Goal: Task Accomplishment & Management: Use online tool/utility

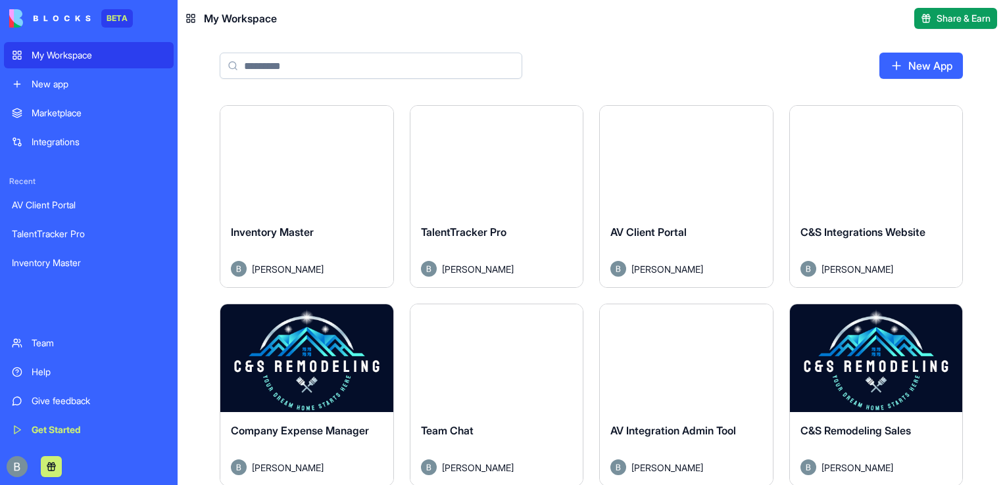
click at [498, 159] on button "Launch" at bounding box center [496, 160] width 99 height 26
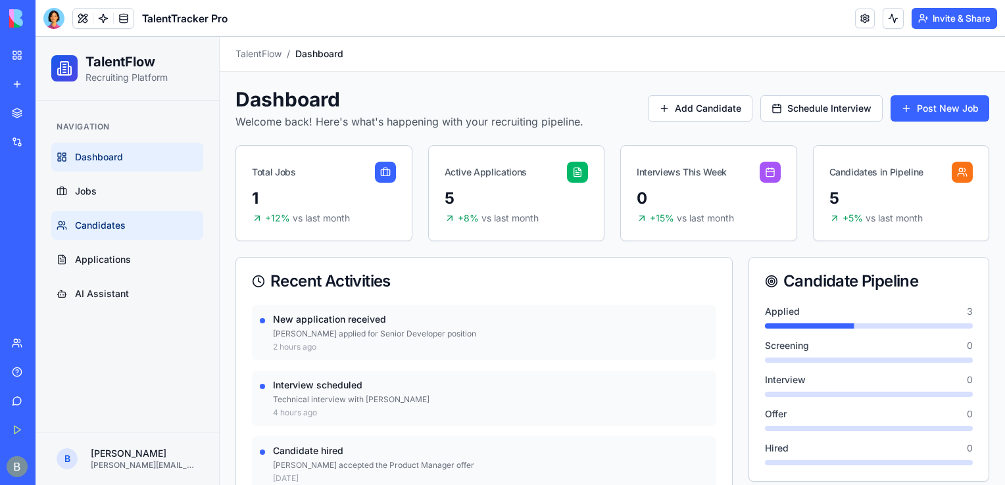
click at [110, 217] on link "Candidates" at bounding box center [127, 225] width 152 height 29
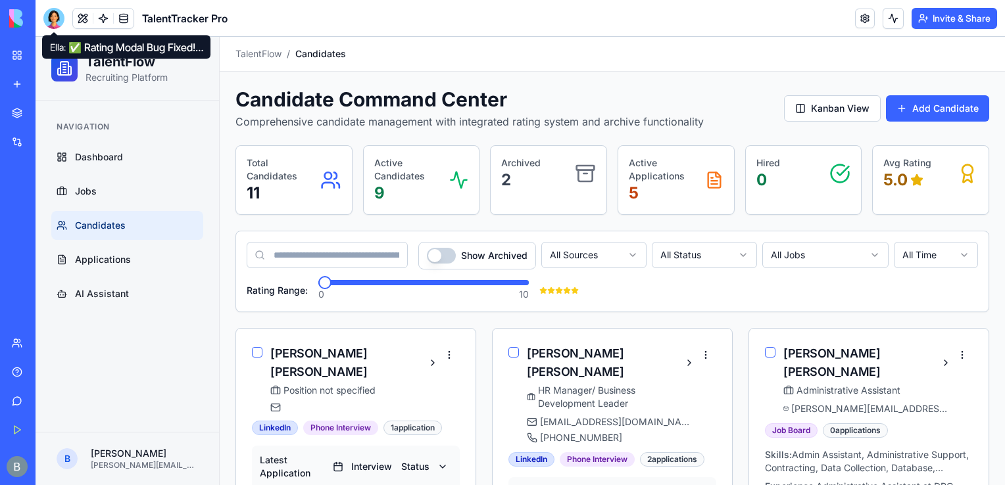
click at [58, 15] on div at bounding box center [53, 18] width 21 height 21
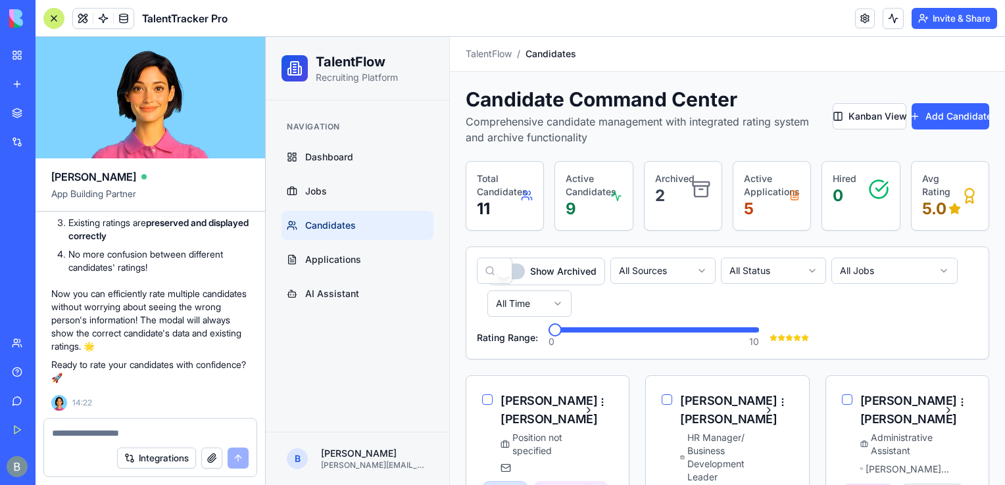
click at [49, 53] on div "My Workspace" at bounding box center [40, 55] width 17 height 13
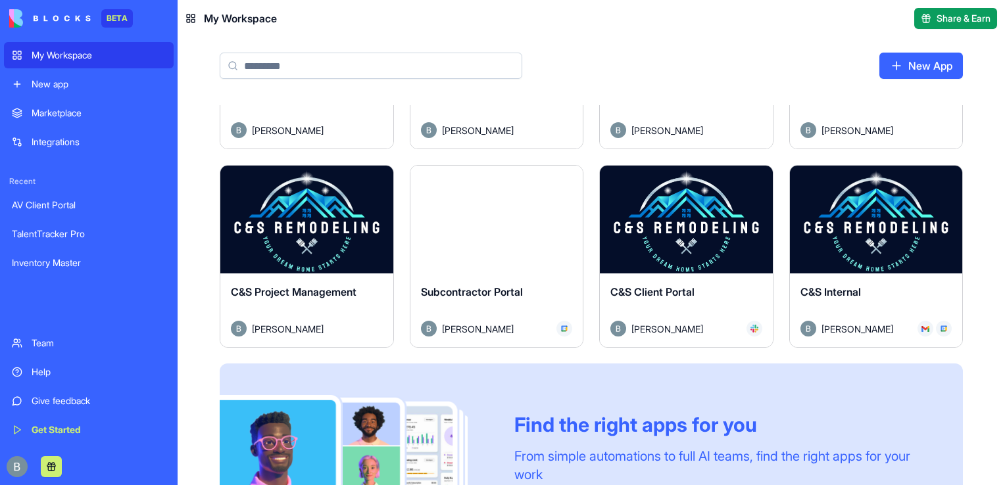
scroll to position [444, 0]
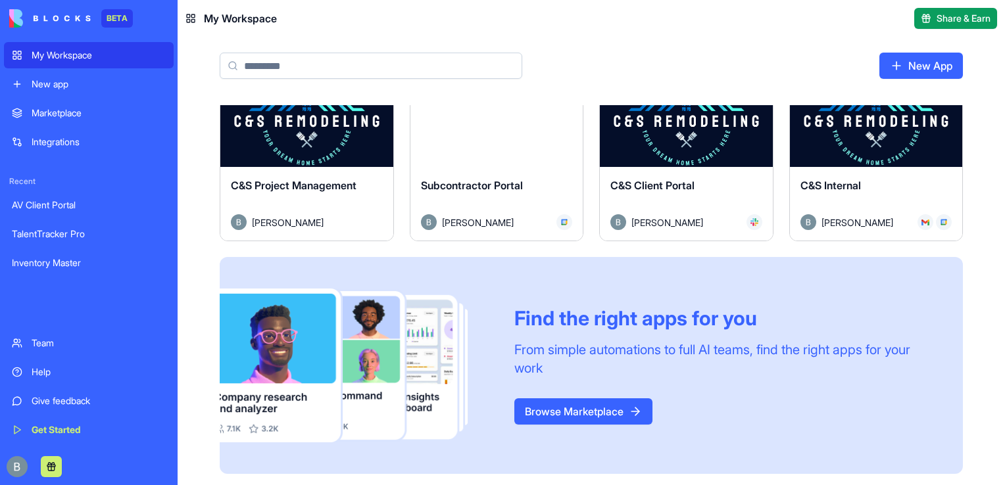
drag, startPoint x: 999, startPoint y: 236, endPoint x: 976, endPoint y: 306, distance: 73.6
click at [976, 306] on div "Launch Inventory Master Benjamin Kressner Launch TalentTracker Pro Benjamin Kre…" at bounding box center [591, 75] width 827 height 828
drag, startPoint x: 976, startPoint y: 306, endPoint x: 967, endPoint y: 178, distance: 128.5
click at [967, 178] on div "Launch Inventory Master Benjamin Kressner Launch TalentTracker Pro Benjamin Kre…" at bounding box center [591, 75] width 827 height 828
click at [886, 118] on button "Launch" at bounding box center [875, 113] width 99 height 26
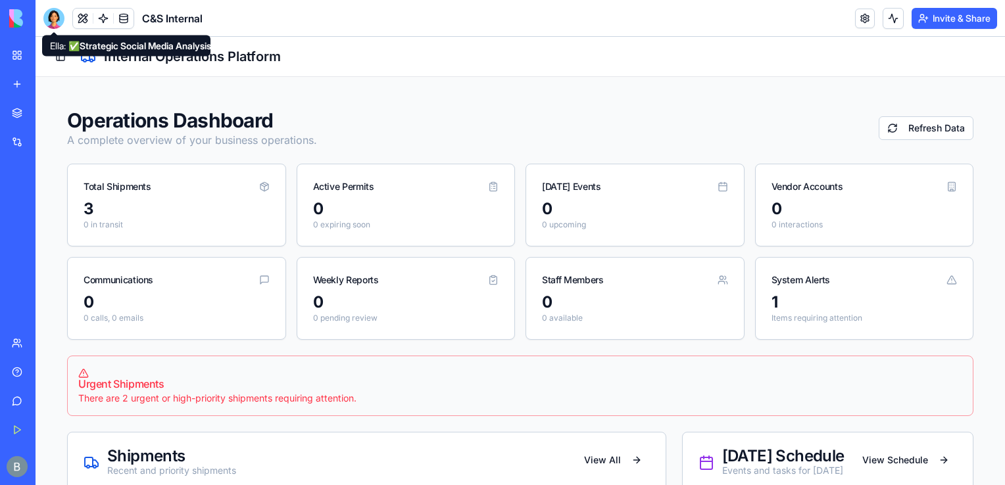
click at [60, 20] on div at bounding box center [53, 18] width 21 height 21
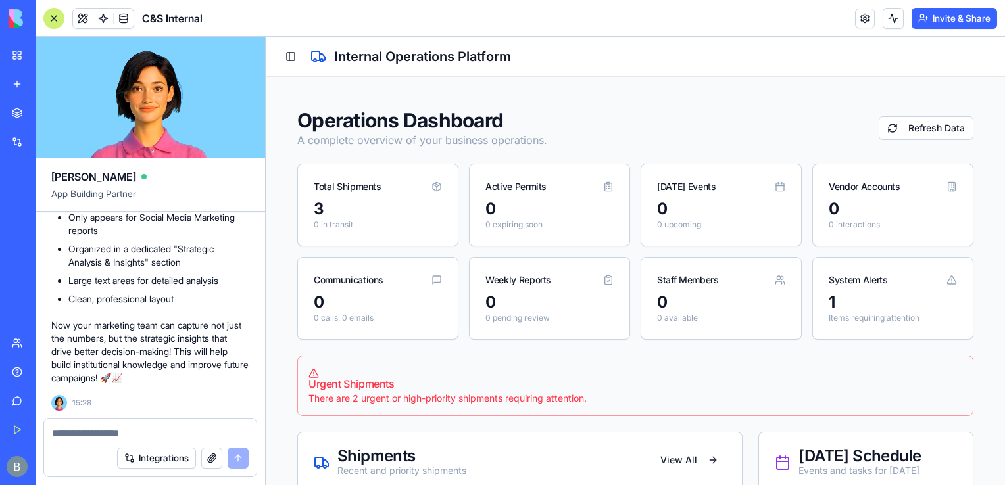
click at [112, 431] on textarea at bounding box center [150, 433] width 197 height 13
click at [292, 57] on button "Toggle Sidebar" at bounding box center [290, 56] width 18 height 18
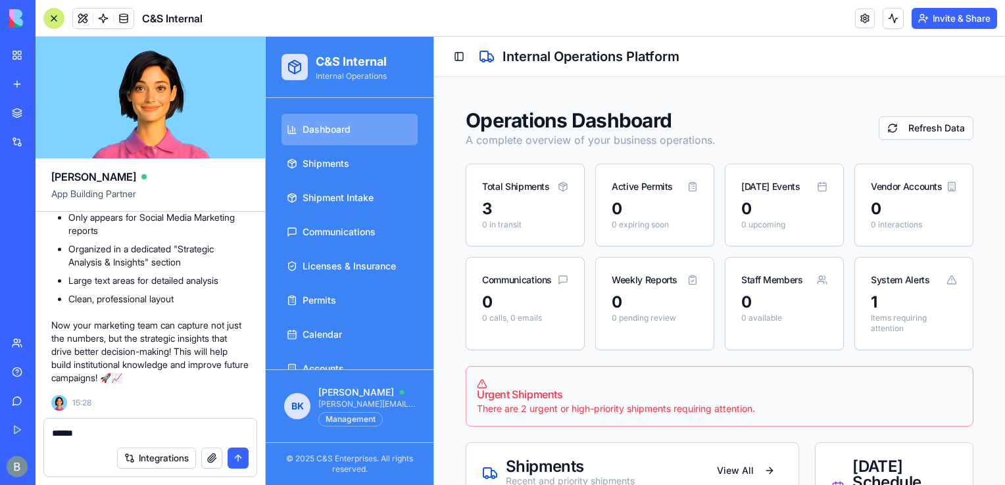
click at [171, 426] on div "*****" at bounding box center [150, 429] width 212 height 21
click at [166, 433] on textarea "*****" at bounding box center [150, 433] width 197 height 13
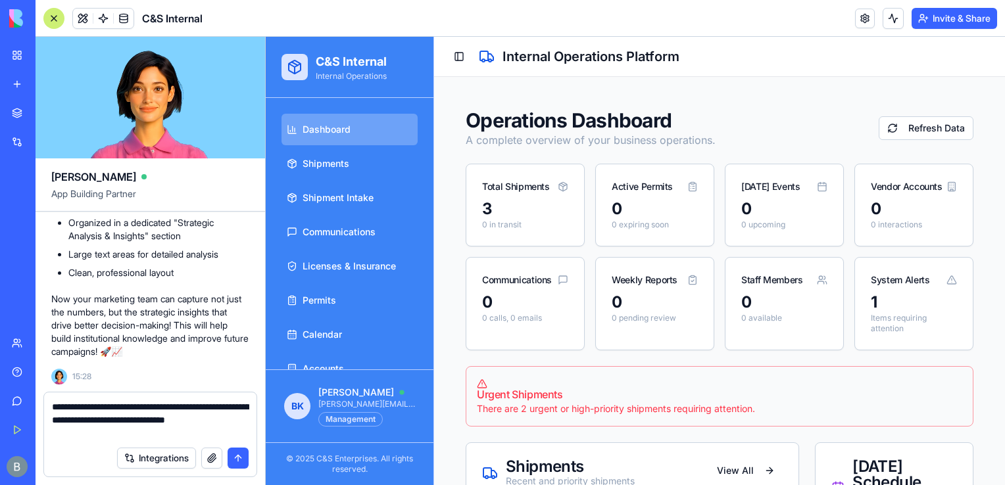
type textarea "**********"
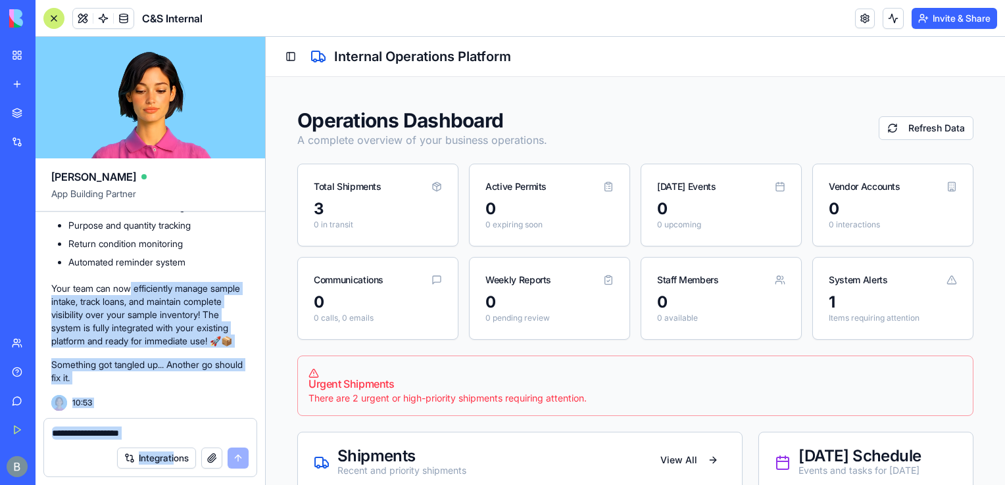
scroll to position [79904, 0]
drag, startPoint x: 132, startPoint y: 257, endPoint x: 168, endPoint y: 441, distance: 187.6
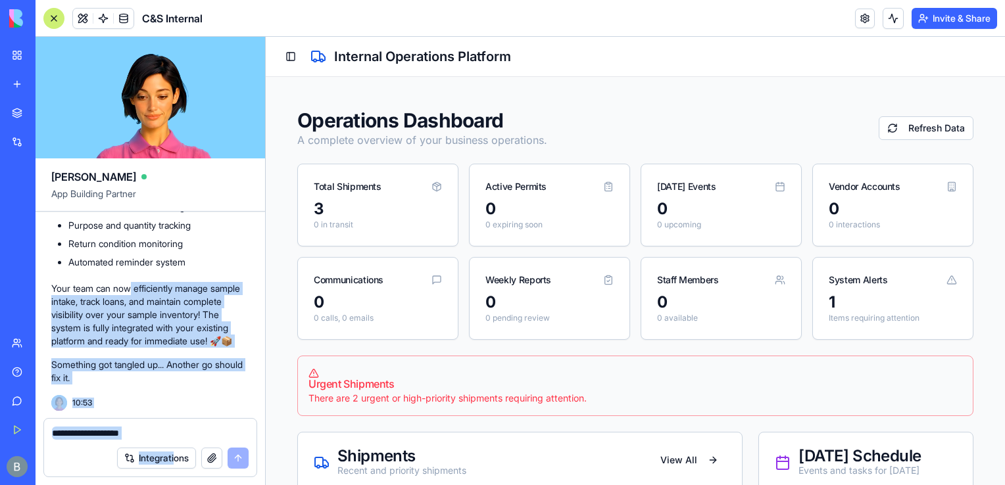
click at [168, 441] on div "Ella App Building Partner a shipment tracking platform for internal use Undo 12…" at bounding box center [151, 261] width 230 height 448
drag, startPoint x: 168, startPoint y: 441, endPoint x: 93, endPoint y: 453, distance: 75.9
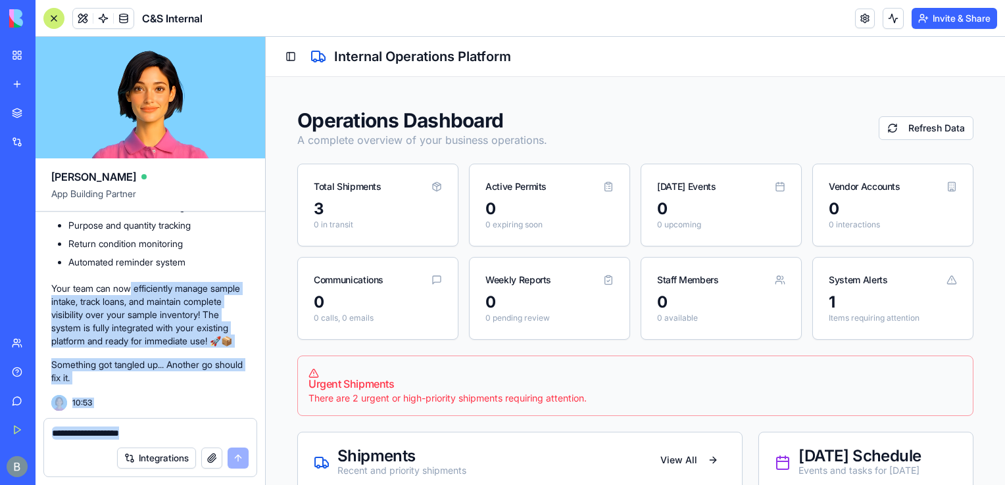
click at [93, 453] on div "Integrations" at bounding box center [150, 458] width 212 height 37
click at [91, 449] on div "Integrations" at bounding box center [150, 458] width 212 height 37
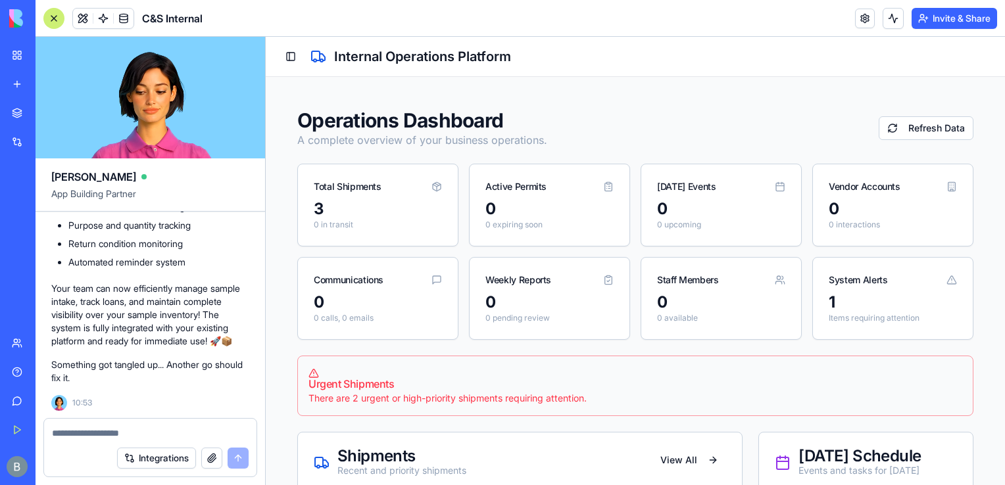
click at [89, 443] on div "Integrations" at bounding box center [150, 458] width 212 height 37
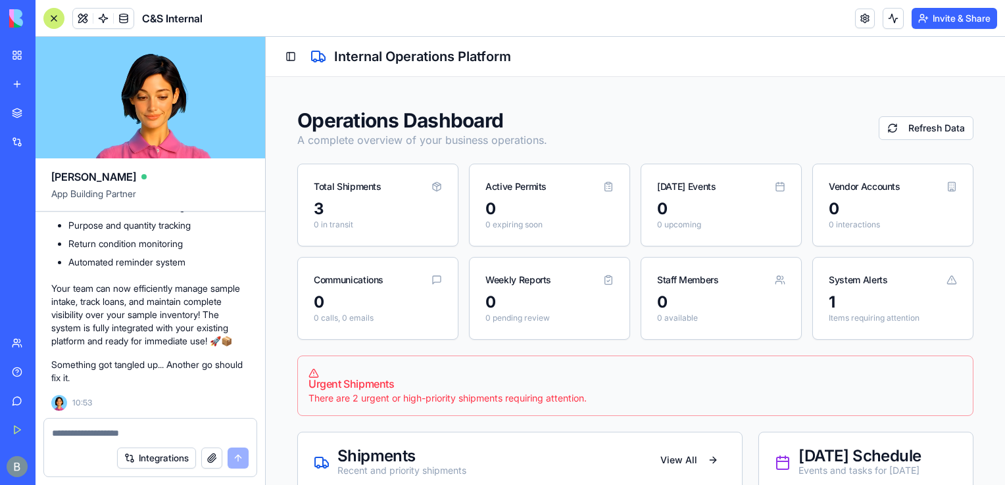
click at [84, 432] on textarea at bounding box center [150, 433] width 197 height 13
click at [81, 427] on textarea at bounding box center [150, 433] width 197 height 13
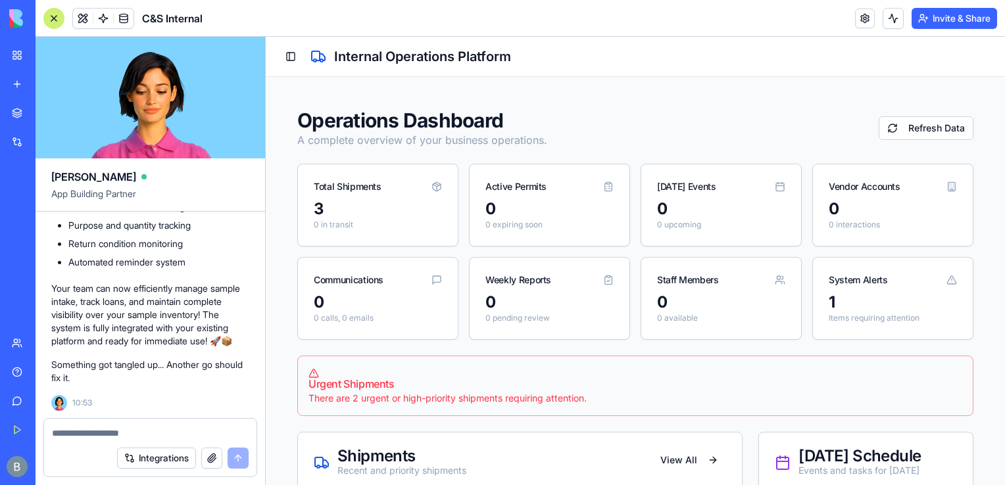
click at [93, 441] on div "Integrations" at bounding box center [150, 458] width 212 height 37
click at [89, 432] on textarea at bounding box center [150, 433] width 197 height 13
type textarea "**********"
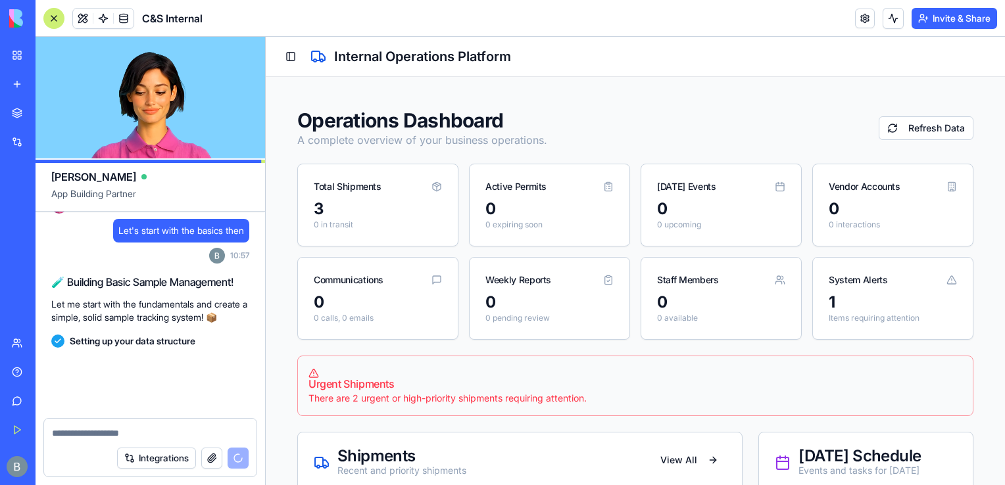
scroll to position [80114, 0]
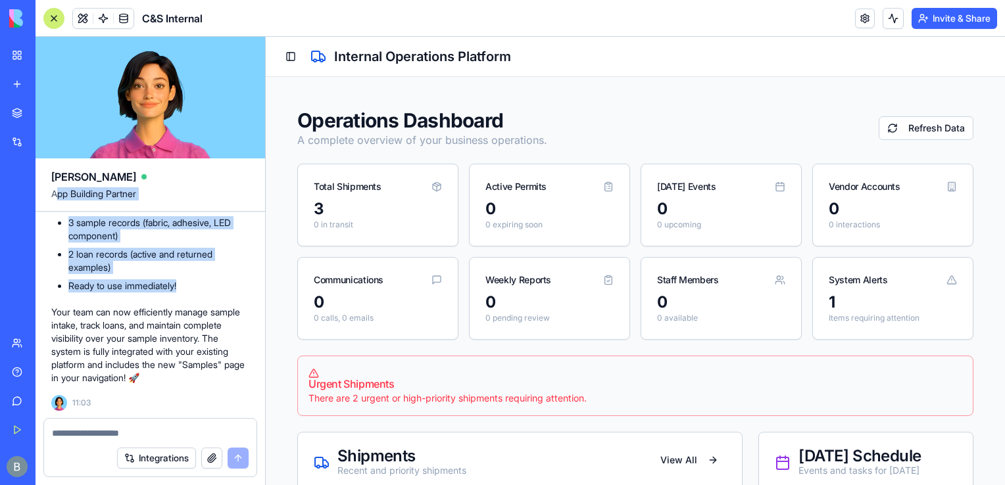
scroll to position [80820, 0]
drag, startPoint x: 189, startPoint y: 291, endPoint x: 66, endPoint y: 300, distance: 123.2
click at [66, 300] on div "✅ Basic Sample Management System Created! Perfect! Your basic sample management…" at bounding box center [150, 14] width 198 height 742
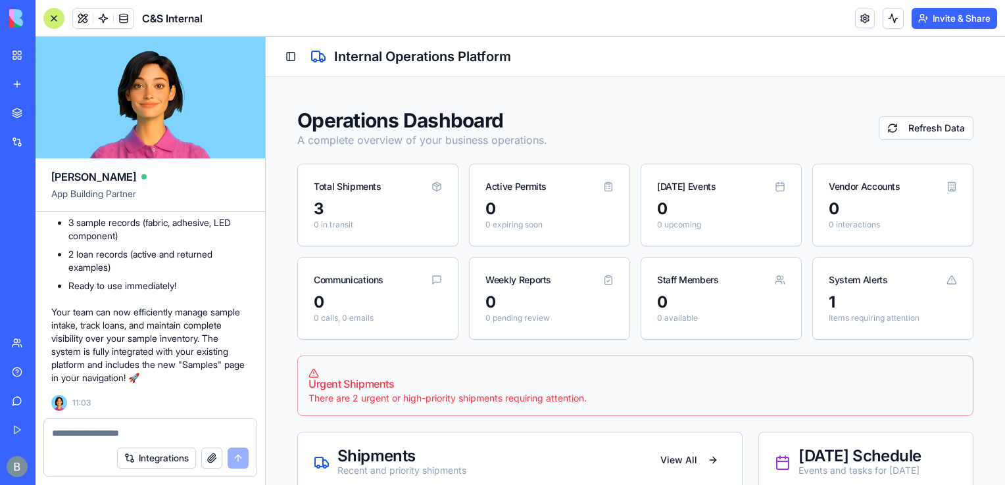
drag, startPoint x: 66, startPoint y: 300, endPoint x: 58, endPoint y: 257, distance: 43.6
click at [58, 177] on ul "Statistics dashboard with key metrics Color-coded status badges for quick ident…" at bounding box center [150, 114] width 198 height 126
click at [289, 64] on button "Toggle Sidebar" at bounding box center [290, 56] width 18 height 18
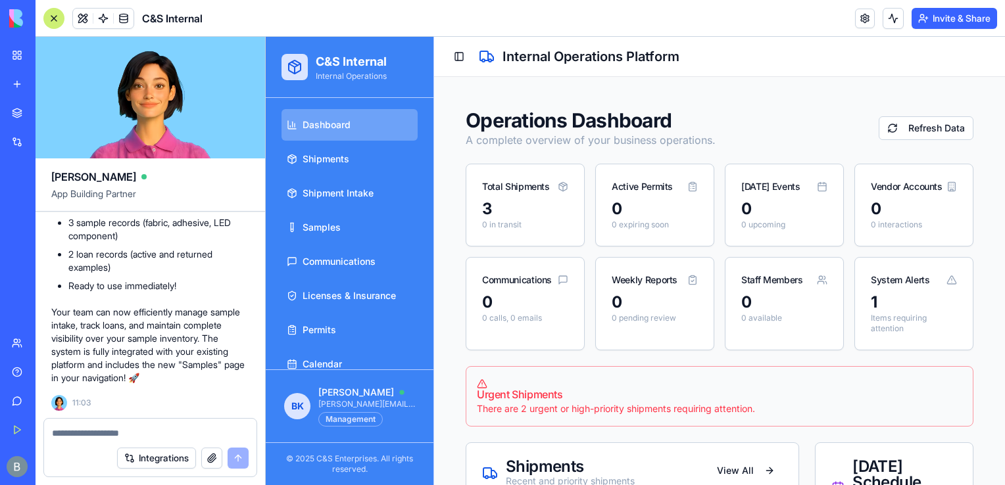
scroll to position [0, 0]
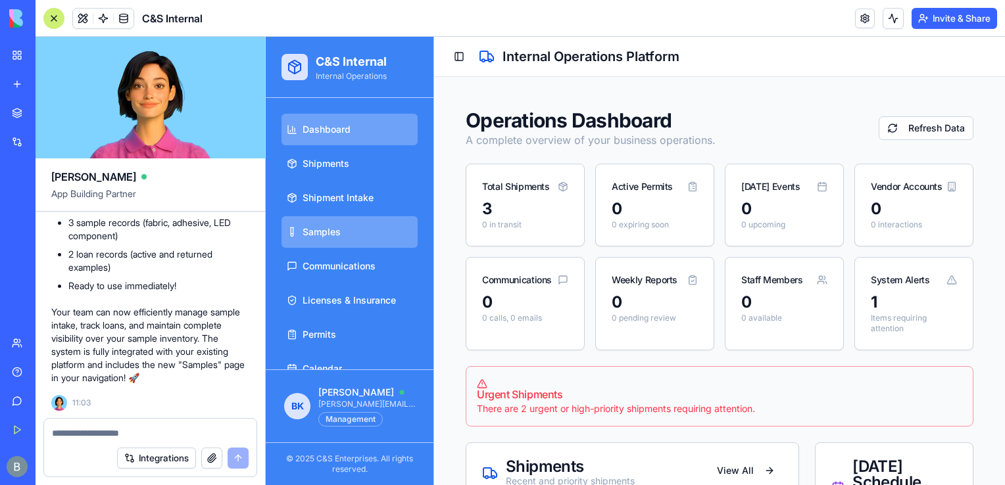
click at [385, 233] on link "Samples" at bounding box center [349, 232] width 136 height 32
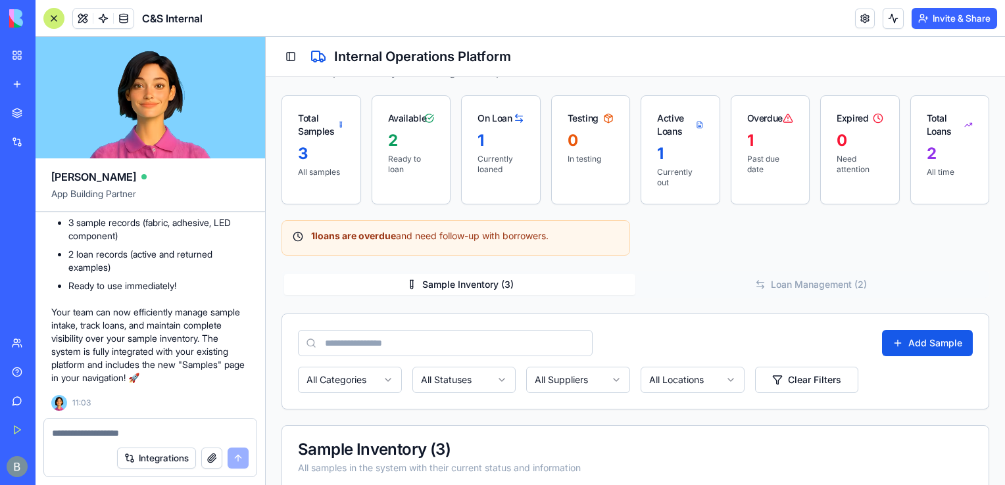
scroll to position [56, 0]
click at [122, 461] on button "Integrations" at bounding box center [156, 458] width 79 height 21
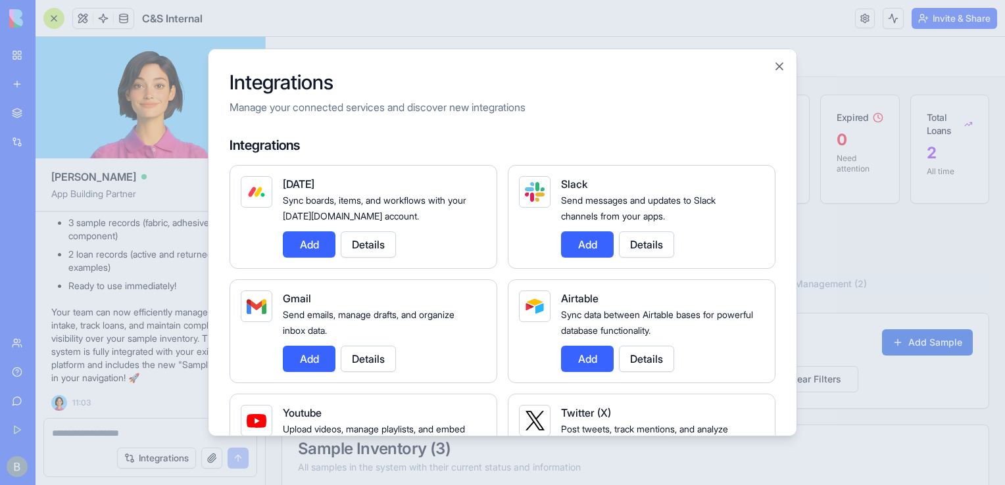
click at [108, 433] on div at bounding box center [502, 242] width 1005 height 485
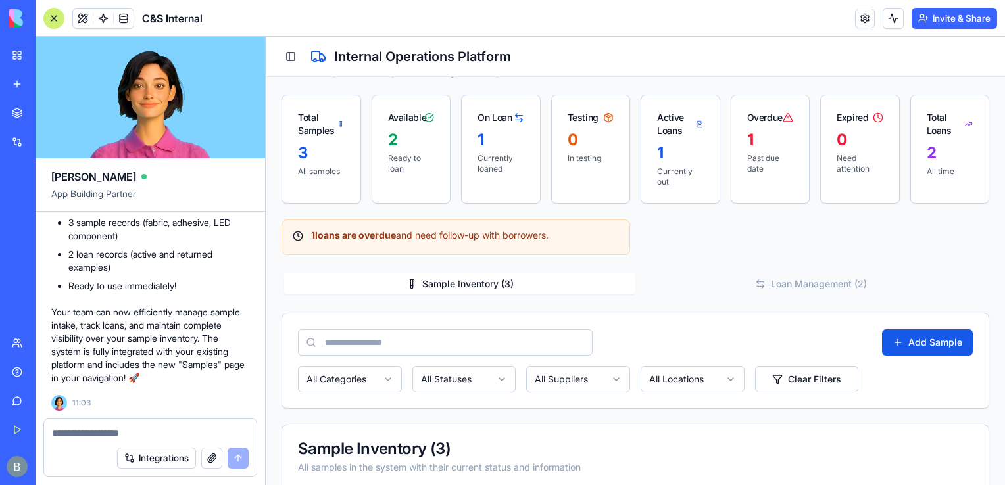
click at [105, 433] on textarea at bounding box center [150, 433] width 197 height 13
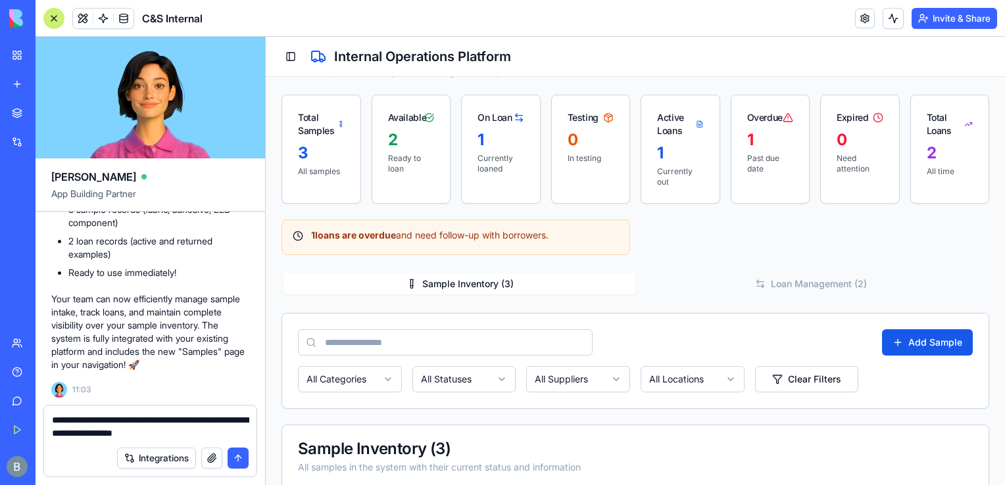
type textarea "**********"
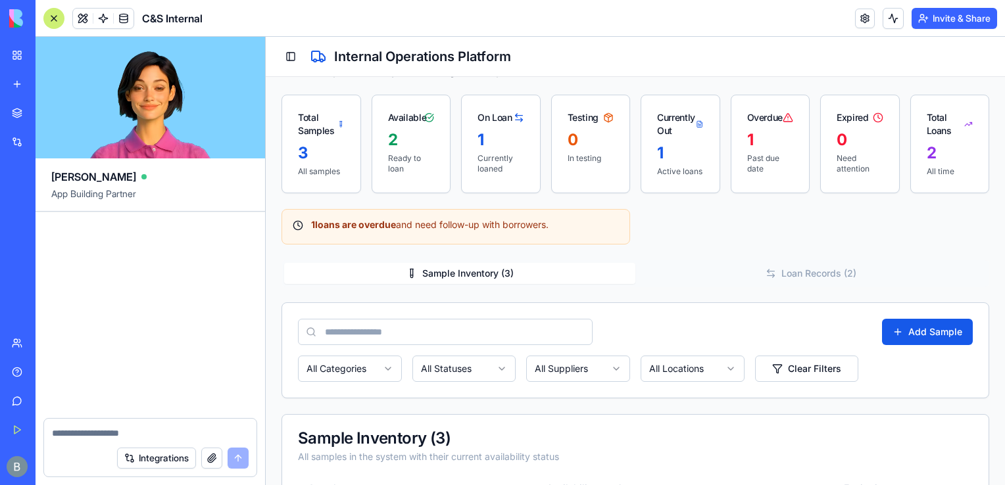
scroll to position [81850, 0]
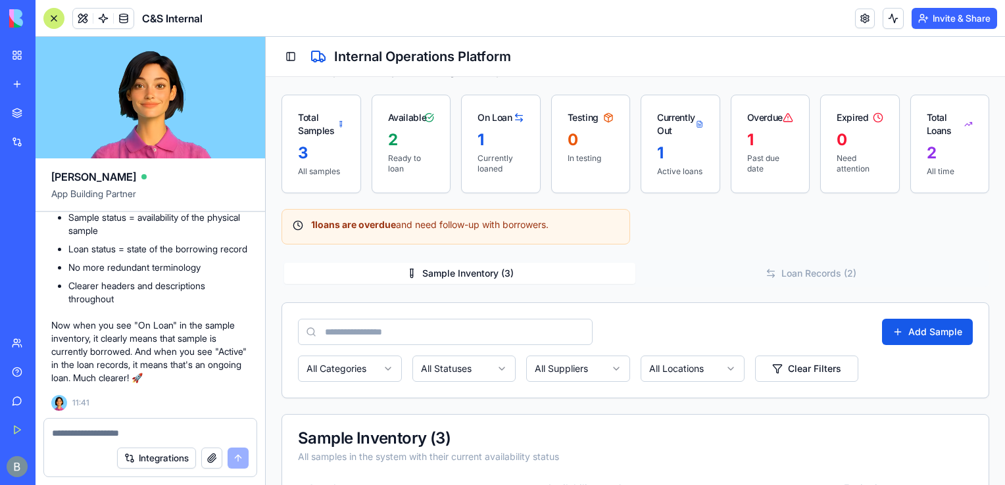
click at [894, 165] on div "Total Samples 3 All samples Available 2 Ready to loan On Loan 1 Currently loane…" at bounding box center [634, 144] width 707 height 99
click at [103, 426] on div at bounding box center [150, 429] width 212 height 21
click at [97, 431] on textarea at bounding box center [150, 433] width 197 height 13
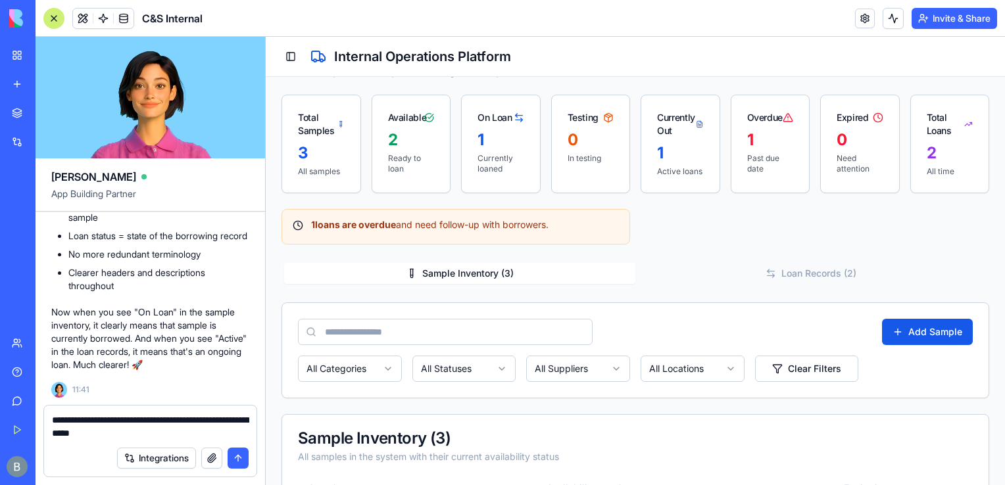
type textarea "**********"
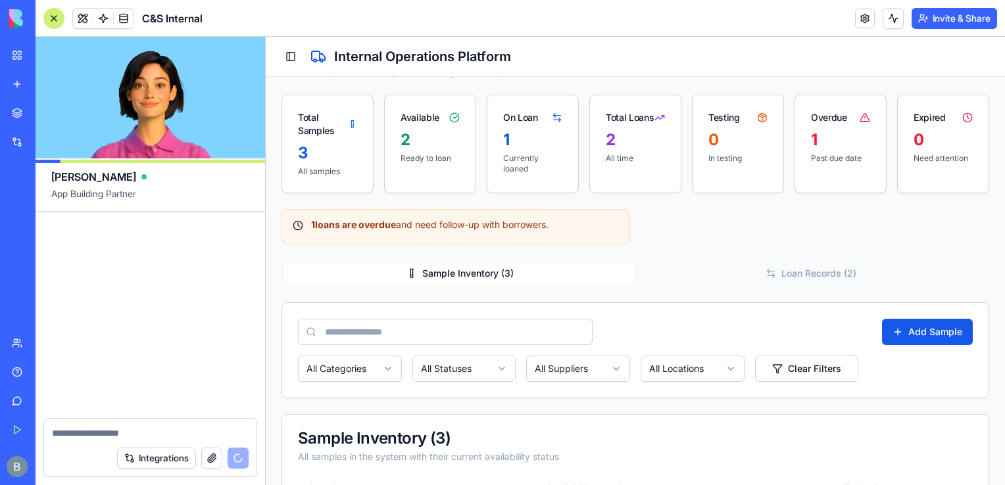
scroll to position [82594, 0]
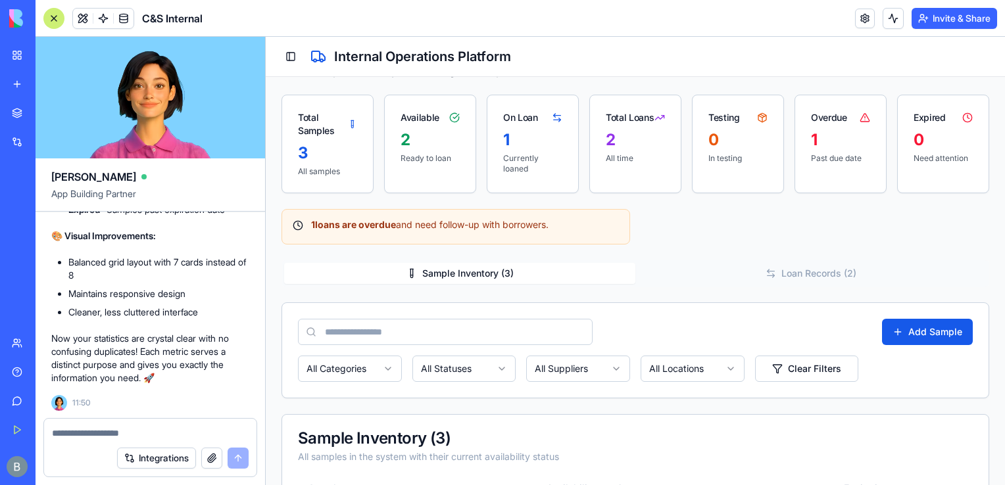
scroll to position [56, 0]
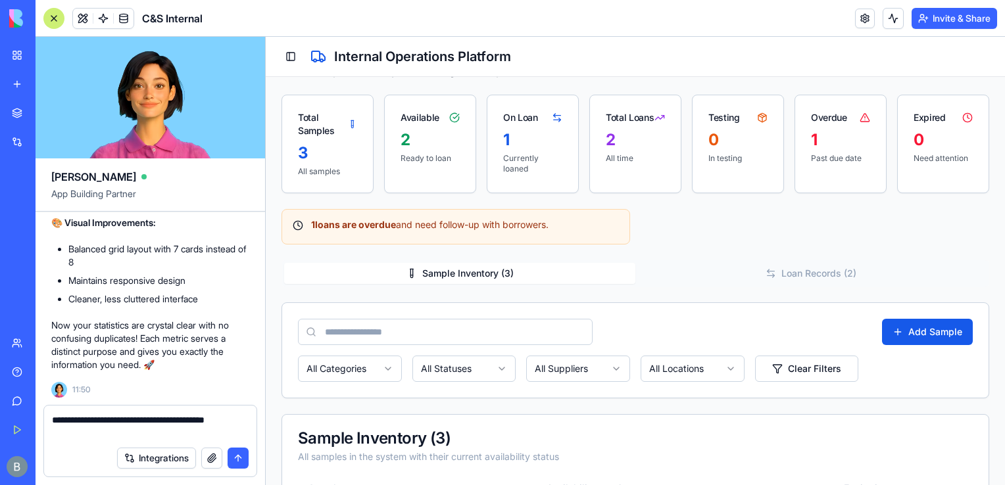
type textarea "**********"
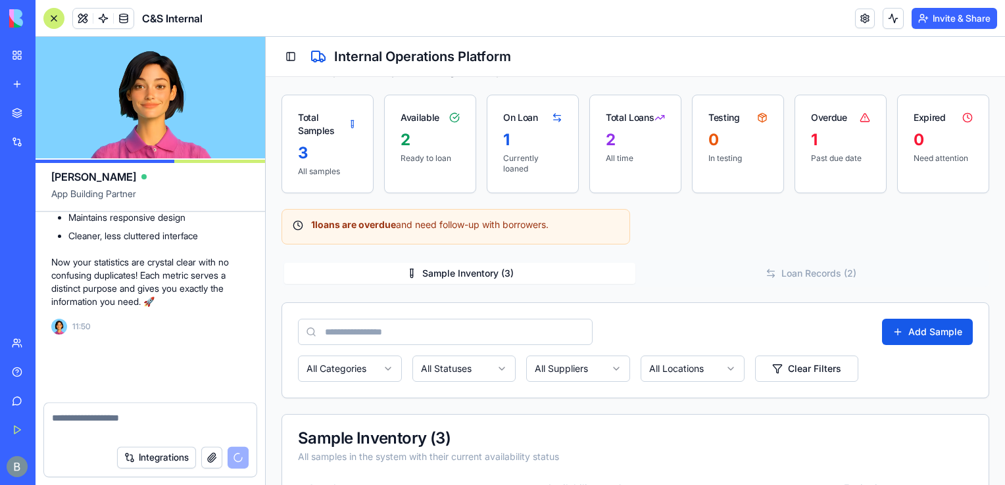
scroll to position [82657, 0]
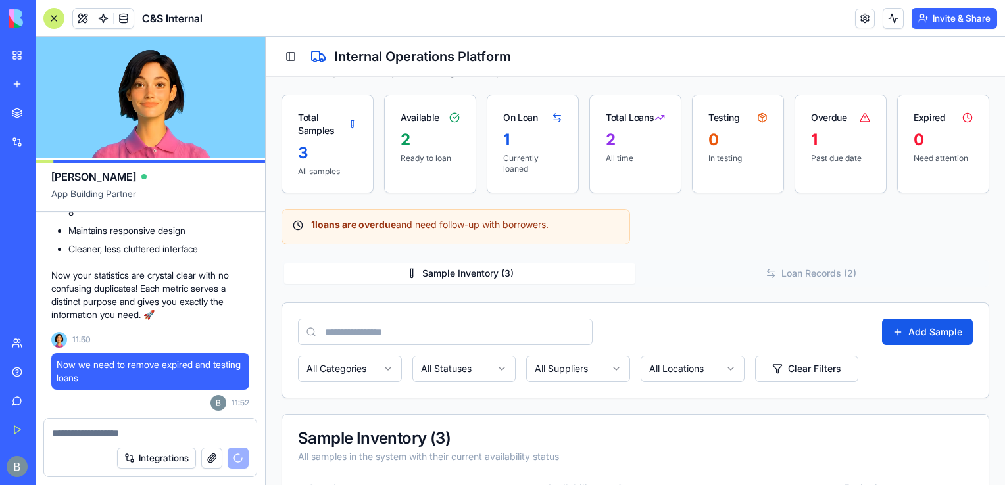
click at [193, 428] on textarea at bounding box center [150, 433] width 197 height 13
type textarea "*********"
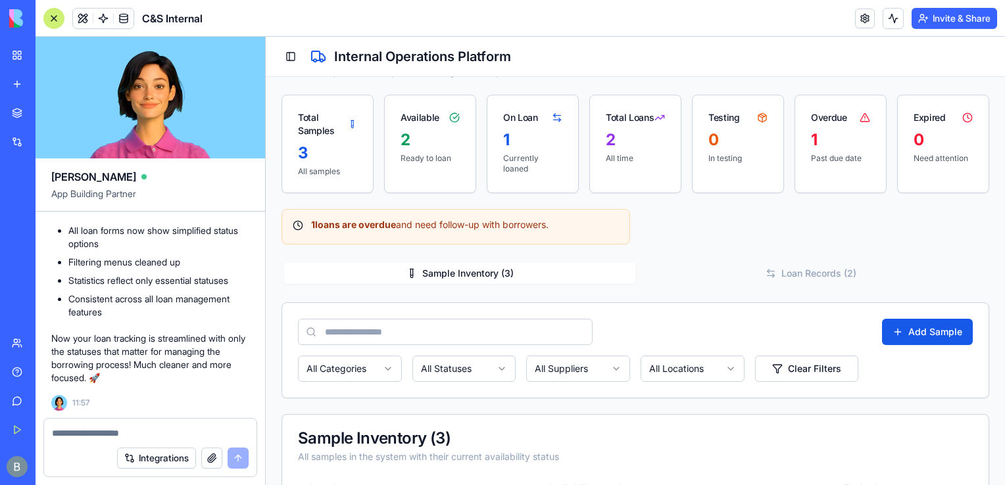
scroll to position [83288, 0]
drag, startPoint x: 193, startPoint y: 428, endPoint x: 85, endPoint y: 243, distance: 214.8
click at [85, 243] on div "Ella App Building Partner a shipment tracking platform for internal use Undo 12…" at bounding box center [151, 261] width 230 height 448
click at [84, 249] on li "All loan forms now show simplified status options" at bounding box center [158, 237] width 181 height 26
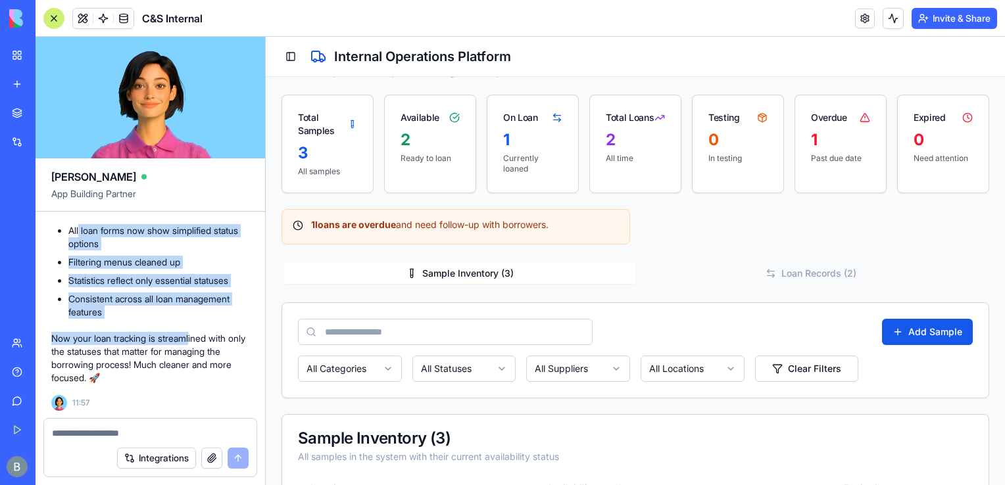
drag, startPoint x: 79, startPoint y: 233, endPoint x: 196, endPoint y: 334, distance: 154.8
click at [196, 334] on div "✅ Loan Statuses Simplified! Perfect! I've cleaned up the loan status options to…" at bounding box center [150, 143] width 198 height 484
drag, startPoint x: 196, startPoint y: 334, endPoint x: 127, endPoint y: 328, distance: 69.3
click at [127, 328] on div "✅ Loan Statuses Simplified! Perfect! I've cleaned up the loan status options to…" at bounding box center [150, 143] width 198 height 484
click at [130, 274] on li "Statistics reflect only essential statuses" at bounding box center [158, 280] width 181 height 13
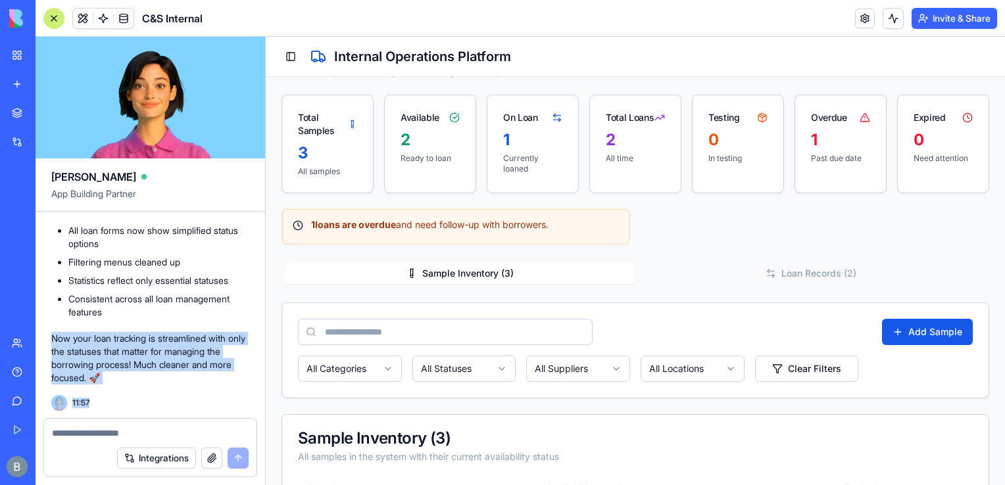
drag, startPoint x: 172, startPoint y: 306, endPoint x: 152, endPoint y: 425, distance: 120.1
click at [152, 425] on div "Ella App Building Partner a shipment tracking platform for internal use Undo 12…" at bounding box center [151, 261] width 230 height 448
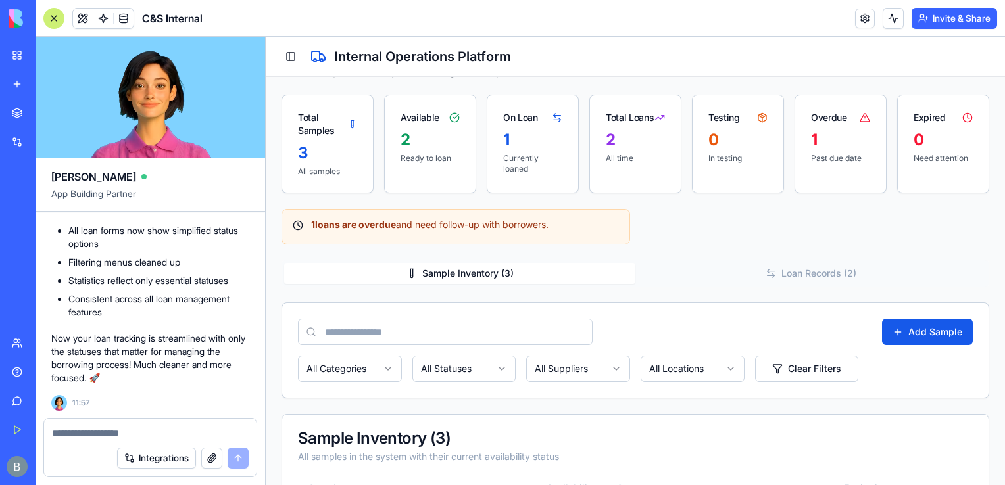
drag, startPoint x: 152, startPoint y: 425, endPoint x: 131, endPoint y: 433, distance: 22.1
click at [131, 433] on textarea at bounding box center [150, 433] width 197 height 13
drag, startPoint x: 131, startPoint y: 433, endPoint x: 269, endPoint y: 324, distance: 175.5
click at [131, 433] on textarea "**********" at bounding box center [150, 433] width 197 height 13
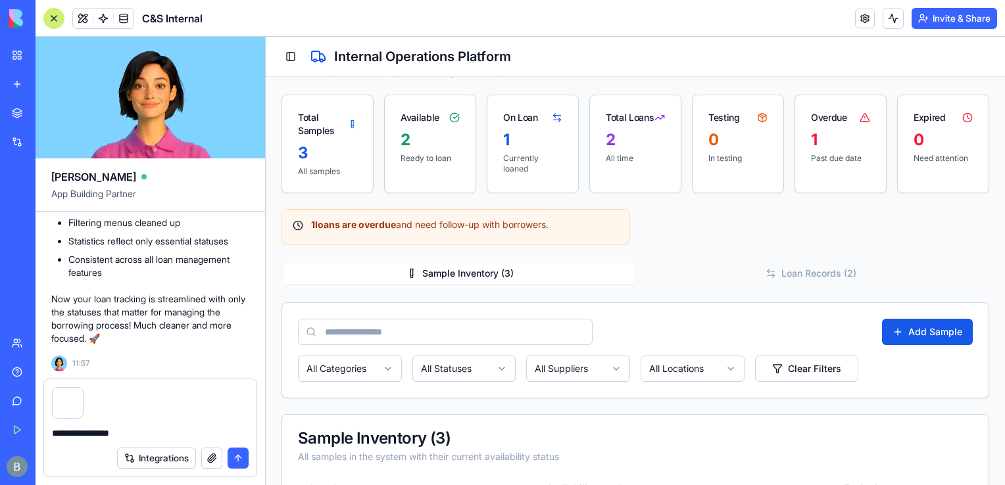
click at [210, 456] on button "button" at bounding box center [211, 458] width 21 height 21
click at [105, 405] on div at bounding box center [105, 403] width 32 height 32
click at [66, 408] on div at bounding box center [68, 403] width 32 height 32
click at [72, 400] on div at bounding box center [68, 403] width 32 height 32
click at [82, 390] on div at bounding box center [82, 390] width 0 height 0
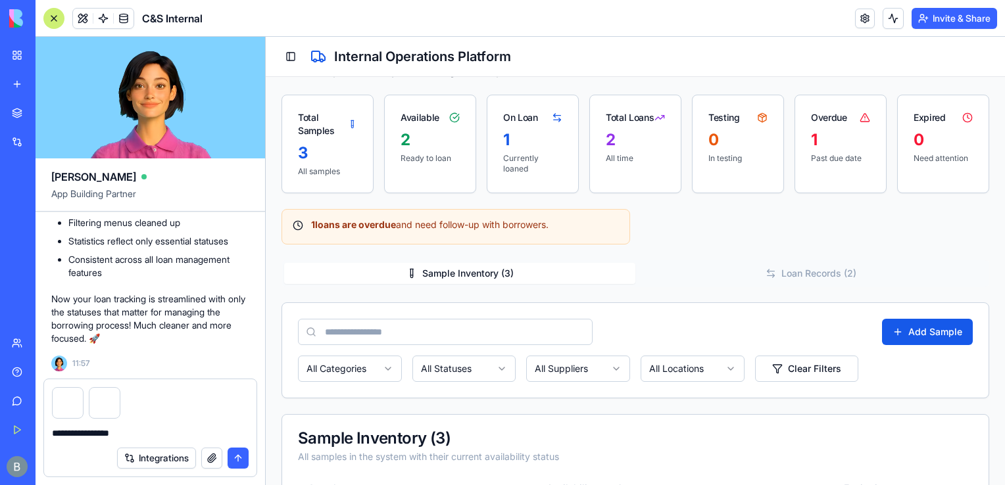
drag, startPoint x: 72, startPoint y: 400, endPoint x: 143, endPoint y: 435, distance: 78.5
click at [143, 435] on textarea "**********" at bounding box center [150, 433] width 197 height 13
type textarea "**********"
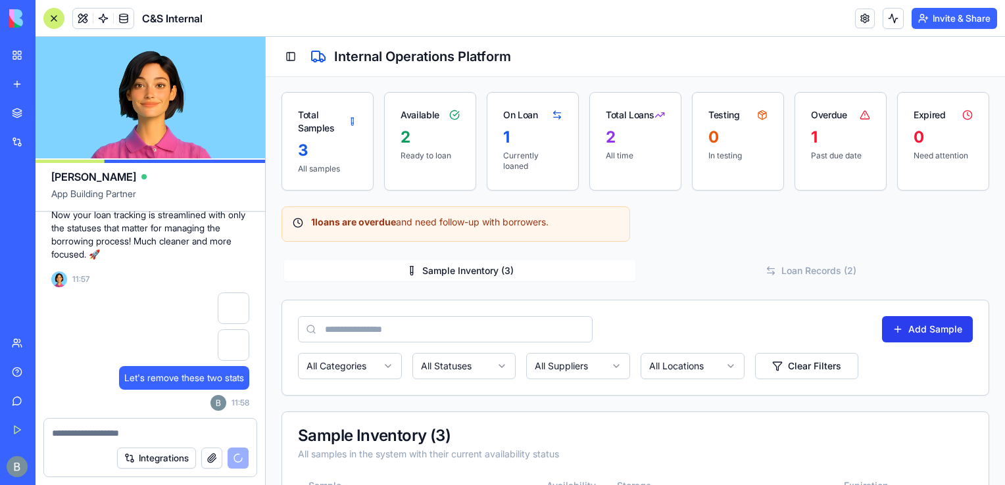
scroll to position [111, 0]
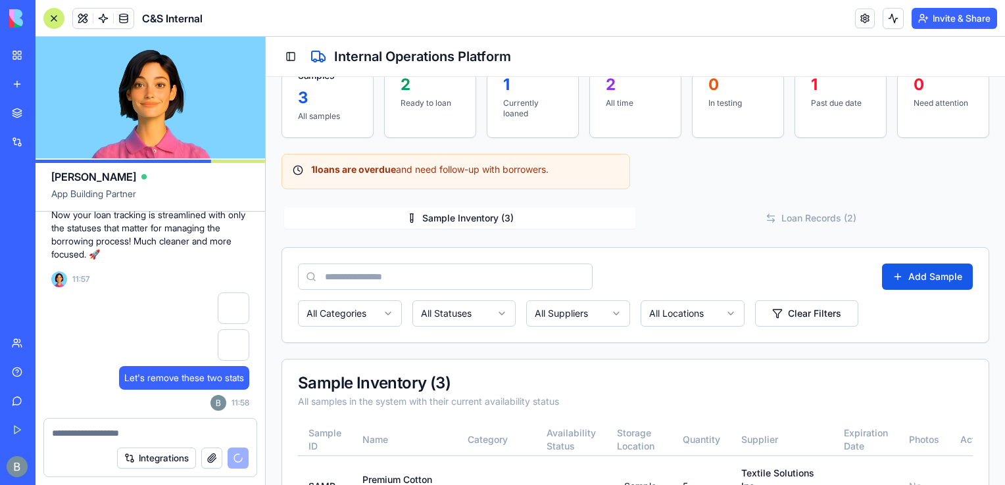
click at [927, 258] on div "Add Sample All Categories All Statuses All Suppliers All Locations Clear Filters" at bounding box center [635, 295] width 706 height 95
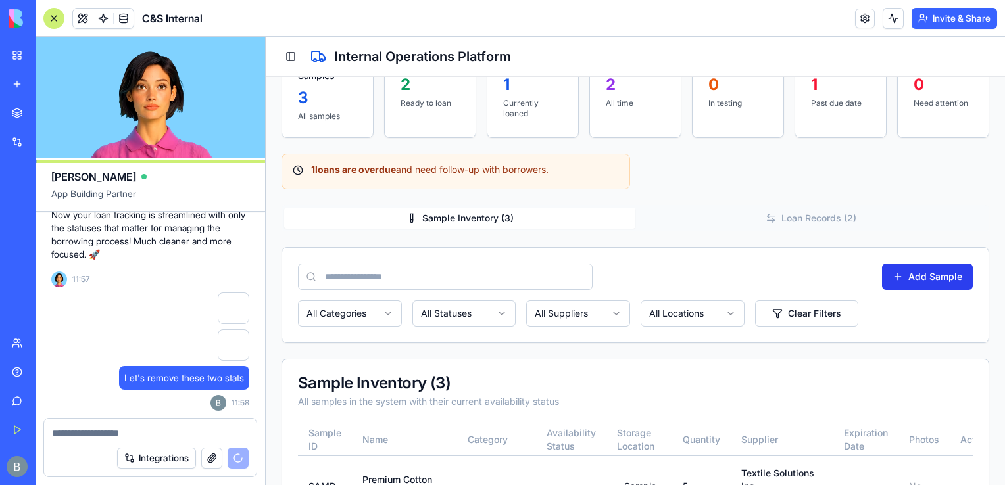
click at [922, 270] on button "Add Sample" at bounding box center [927, 277] width 91 height 26
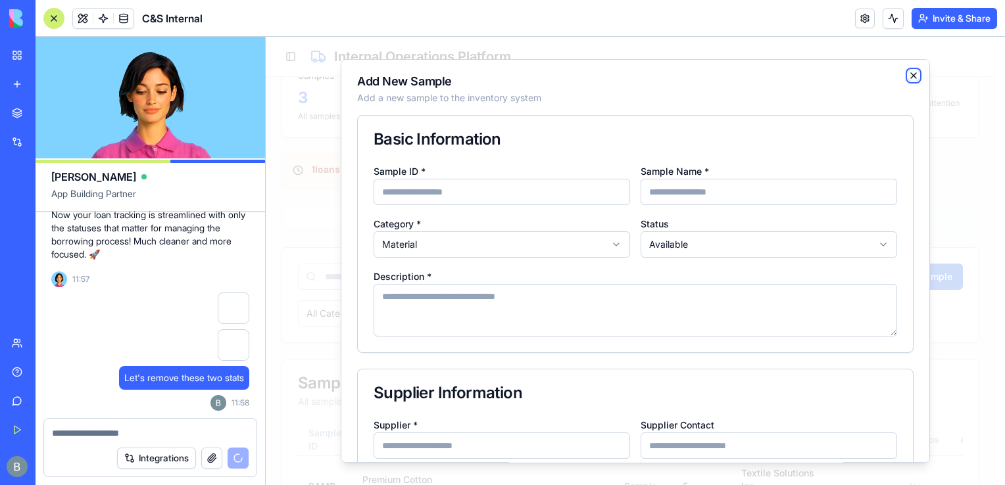
click at [911, 75] on icon "button" at bounding box center [913, 75] width 5 height 5
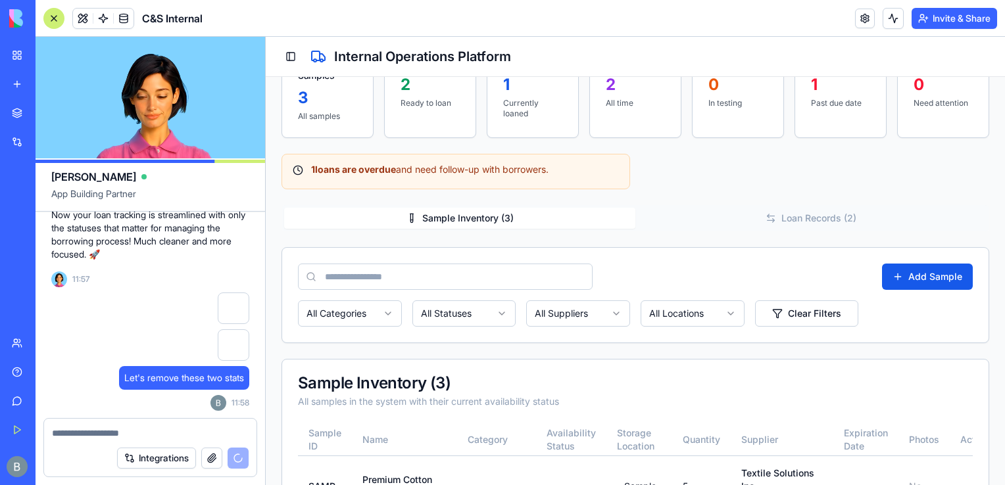
click at [661, 159] on div "1 loans are overdue and need follow-up with borrowers." at bounding box center [634, 172] width 707 height 36
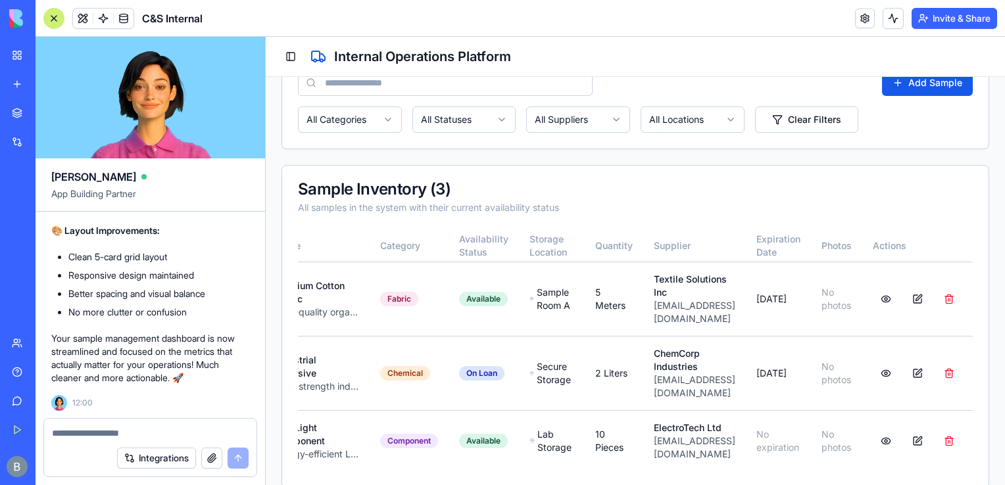
scroll to position [0, 144]
